Goal: Task Accomplishment & Management: Use online tool/utility

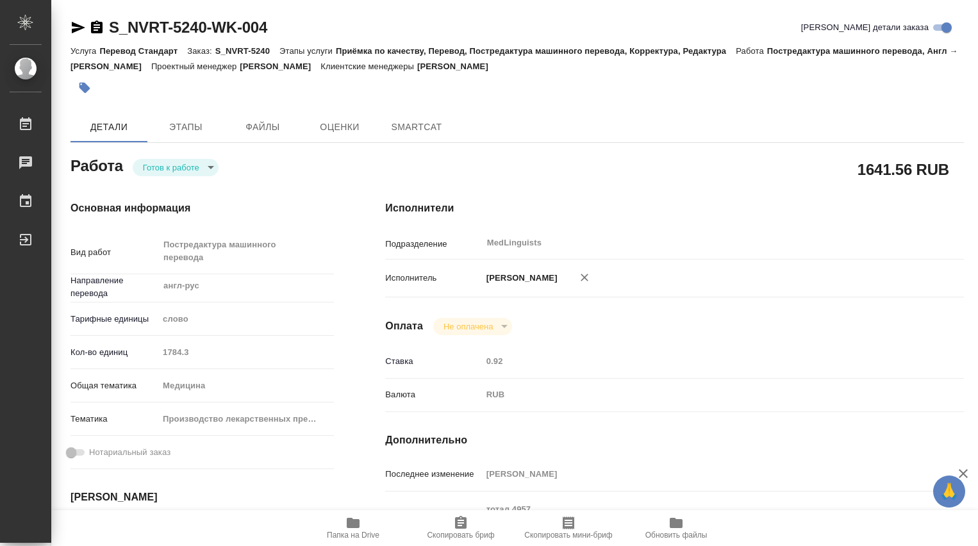
type textarea "x"
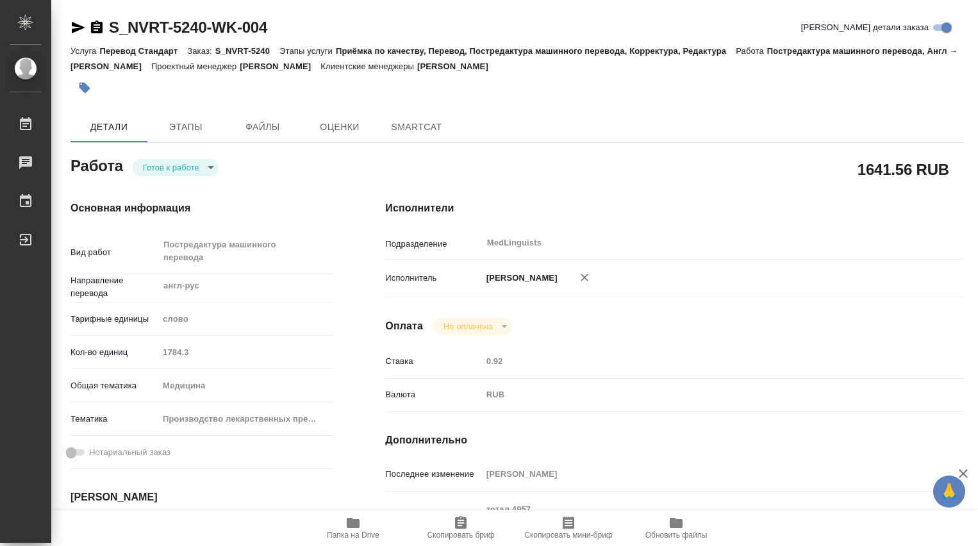
type textarea "x"
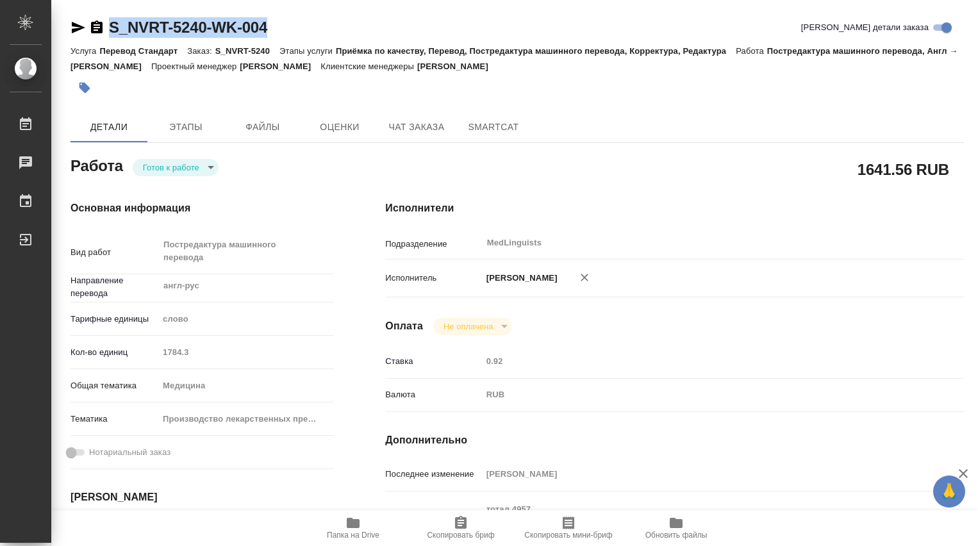
type textarea "x"
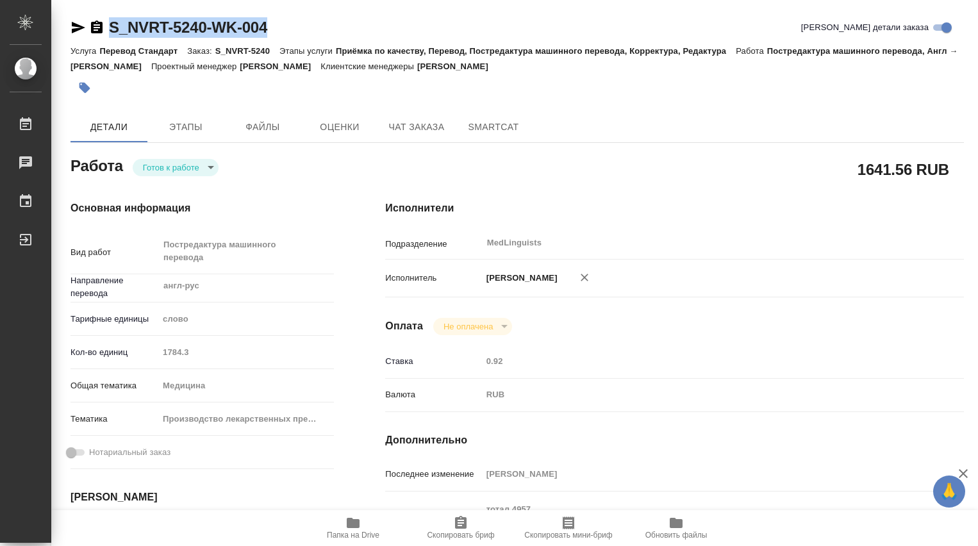
drag, startPoint x: 297, startPoint y: 21, endPoint x: 105, endPoint y: 17, distance: 192.3
click at [105, 17] on div "S_NVRT-5240-WK-004 Кратко детали заказа" at bounding box center [516, 27] width 893 height 21
copy link "S_NVRT-5240-WK-004"
type textarea "x"
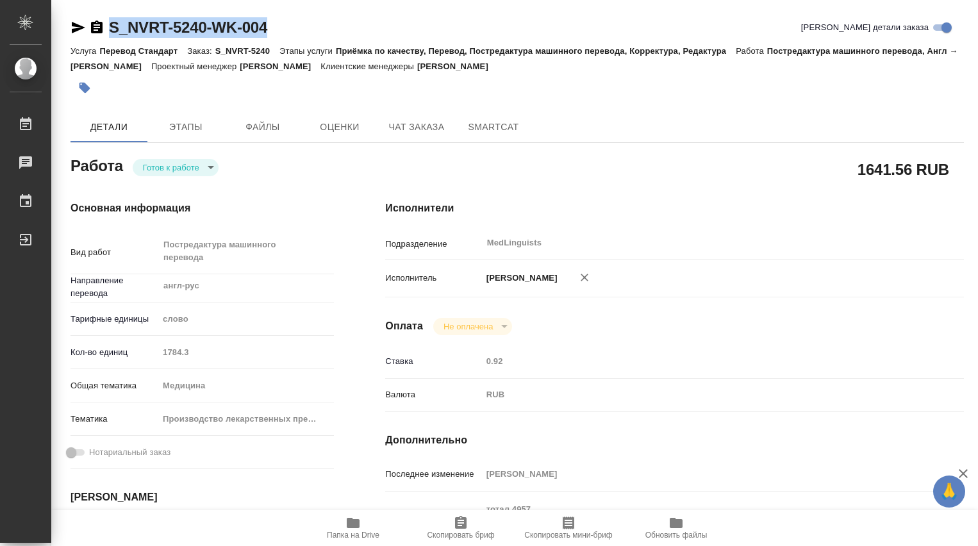
type textarea "x"
